Goal: Task Accomplishment & Management: Manage account settings

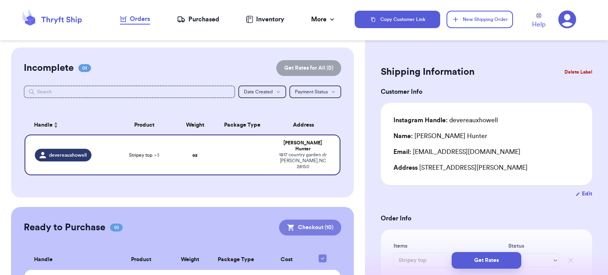
click at [311, 220] on button "Checkout ( 10 )" at bounding box center [310, 228] width 62 height 16
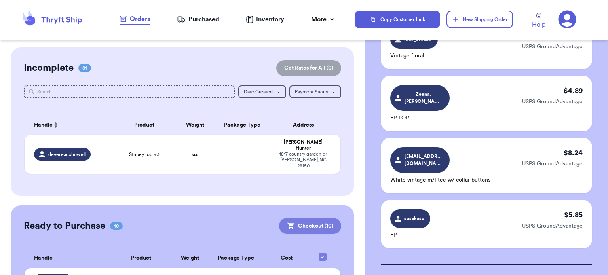
scroll to position [579, 0]
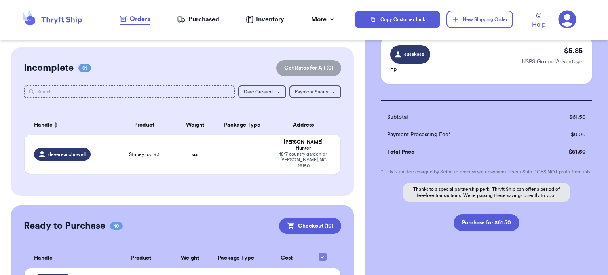
click at [580, 108] on td "$ 61.50" at bounding box center [562, 116] width 59 height 17
click at [477, 214] on button "Purchase for $61.50" at bounding box center [486, 222] width 66 height 17
checkbox input "false"
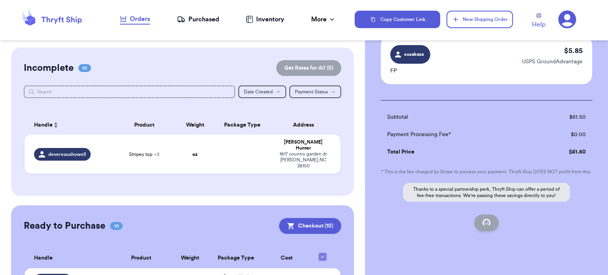
checkbox input "false"
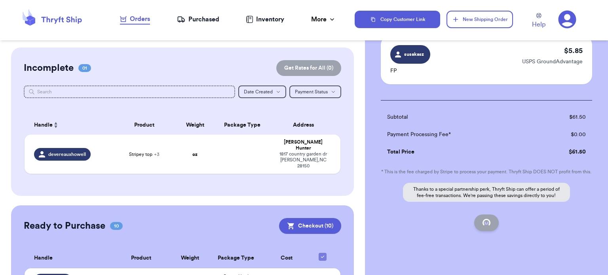
checkbox input "false"
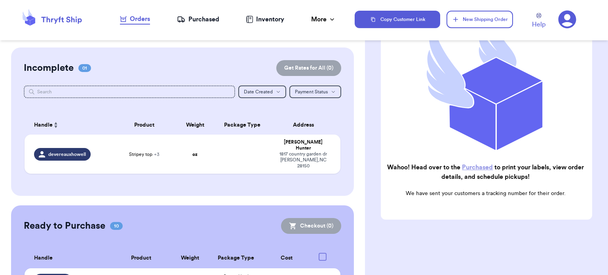
checkbox input "true"
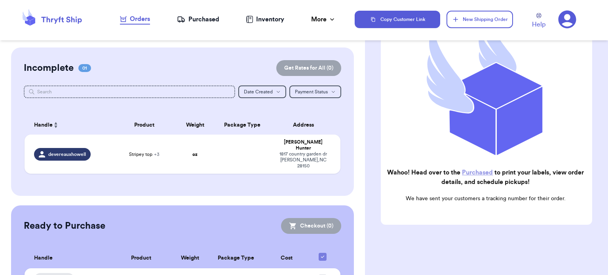
click at [481, 169] on link "Purchased" at bounding box center [477, 172] width 31 height 6
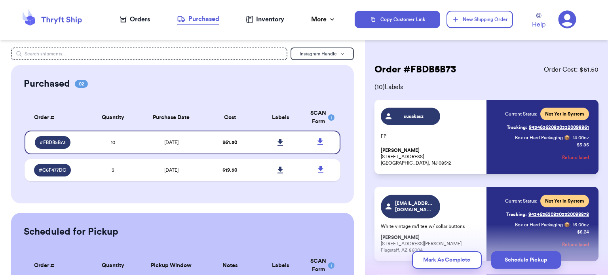
click at [277, 144] on icon at bounding box center [280, 142] width 6 height 7
click at [450, 267] on button "Mark As Complete" at bounding box center [447, 259] width 70 height 17
click at [446, 264] on button "Mark As Complete" at bounding box center [447, 259] width 70 height 17
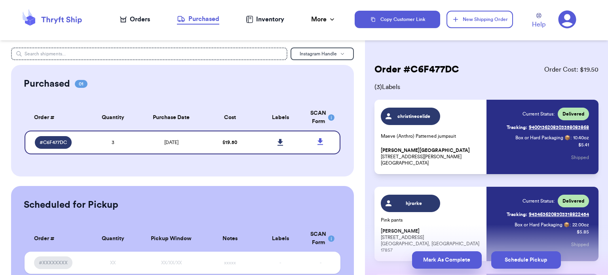
click at [453, 263] on button "Mark As Complete" at bounding box center [447, 259] width 70 height 17
